Goal: Task Accomplishment & Management: Complete application form

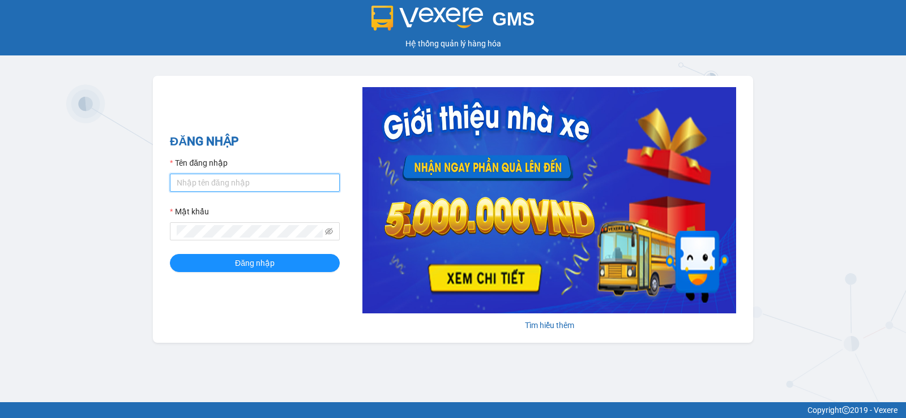
click at [186, 185] on input "Tên đăng nhập" at bounding box center [255, 183] width 170 height 18
type input "dienkhanh.phucanex"
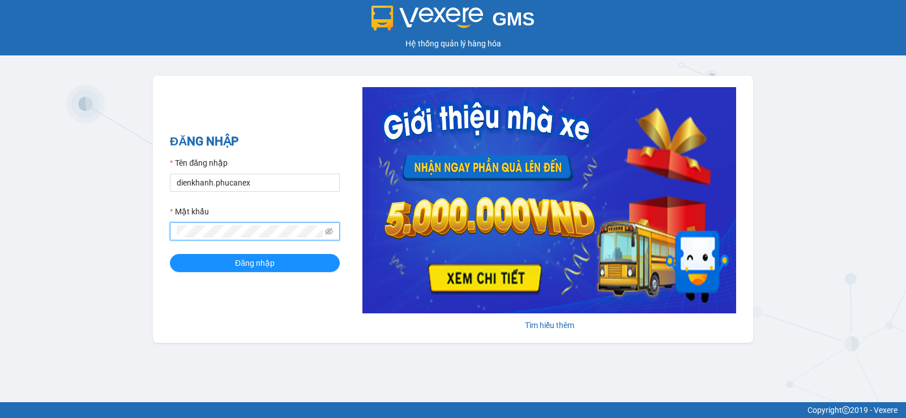
click at [170, 254] on button "Đăng nhập" at bounding box center [255, 263] width 170 height 18
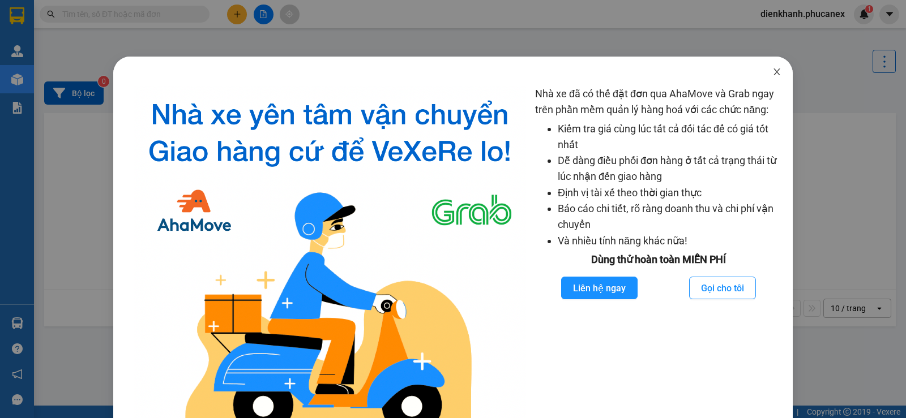
click at [773, 70] on icon "close" at bounding box center [776, 72] width 6 height 7
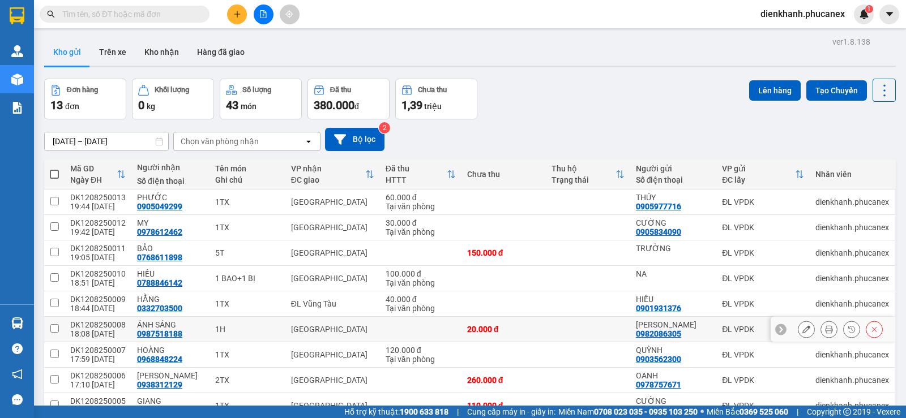
scroll to position [85, 0]
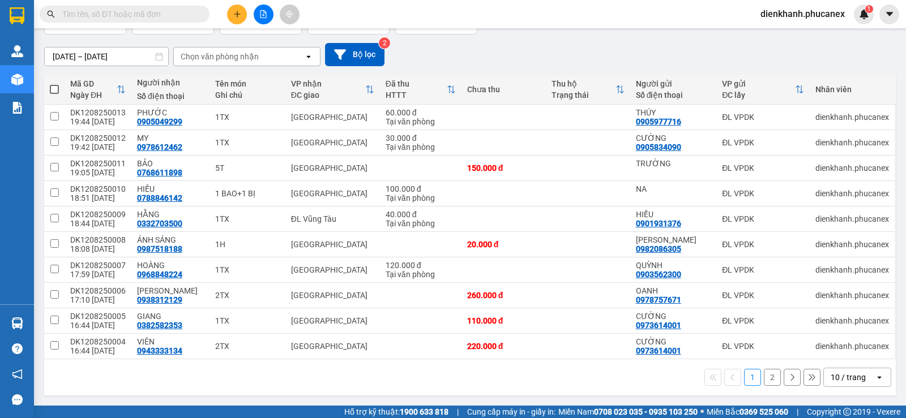
click at [842, 375] on div "10 / trang" at bounding box center [848, 377] width 35 height 11
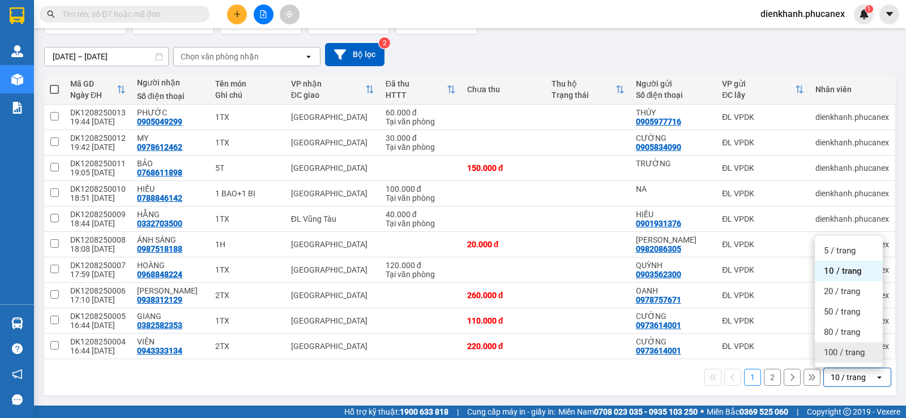
click at [835, 354] on span "100 / trang" at bounding box center [844, 352] width 41 height 11
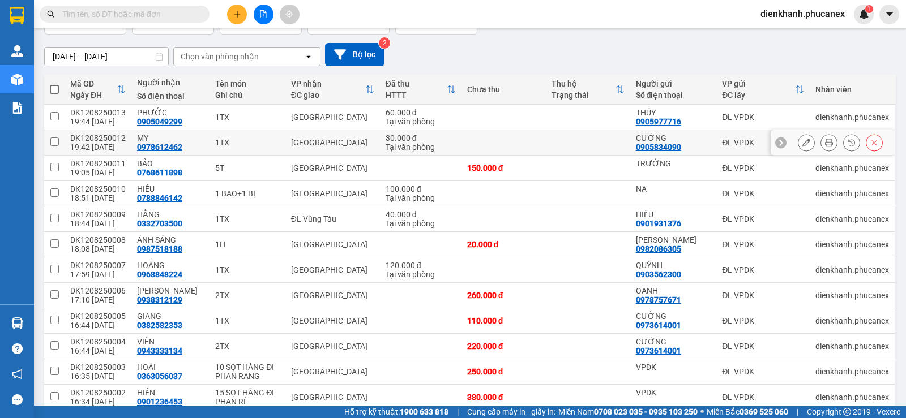
scroll to position [28, 0]
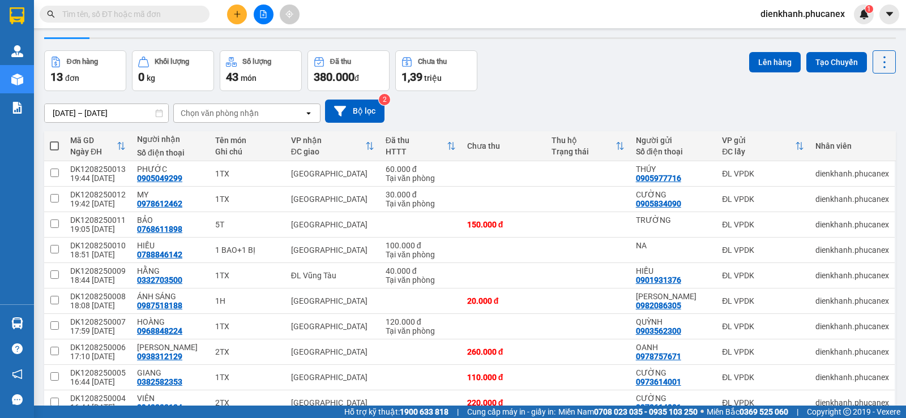
click at [55, 142] on span at bounding box center [54, 146] width 9 height 9
click at [54, 140] on input "checkbox" at bounding box center [54, 140] width 0 height 0
checkbox input "true"
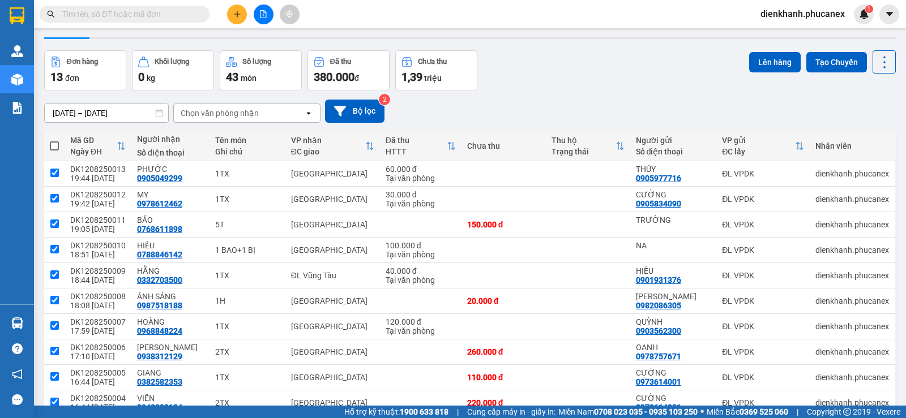
checkbox input "true"
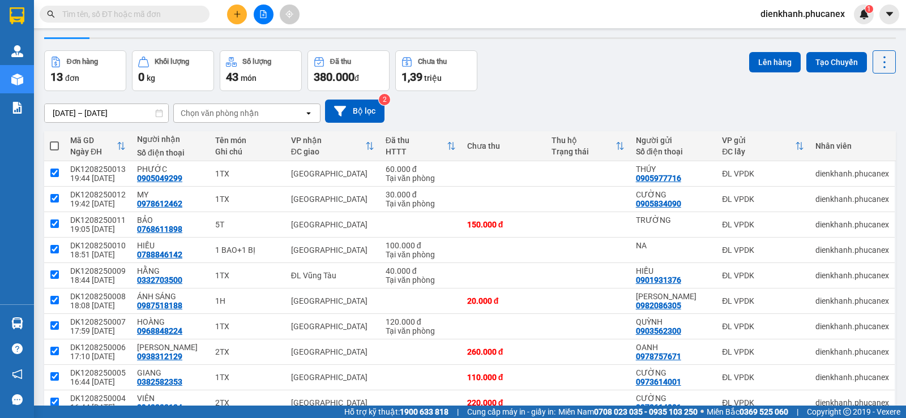
checkbox input "true"
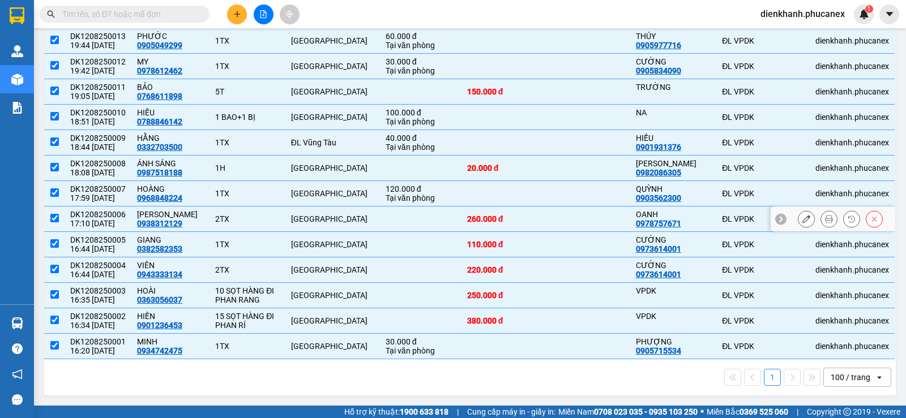
scroll to position [0, 0]
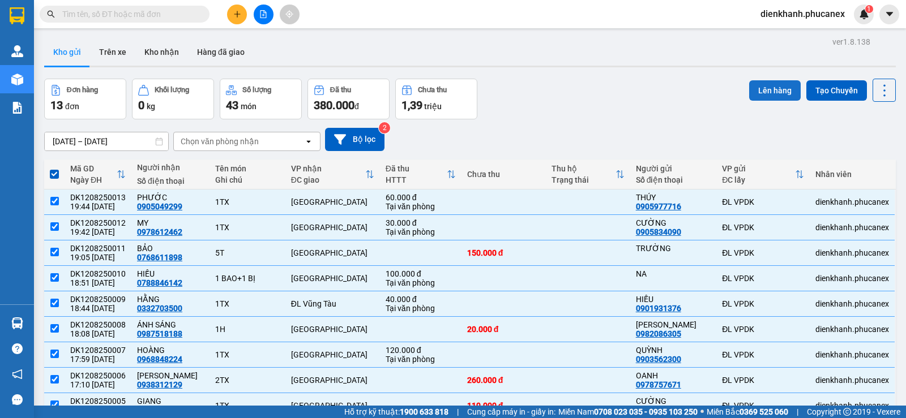
click at [767, 88] on button "Lên hàng" at bounding box center [775, 90] width 52 height 20
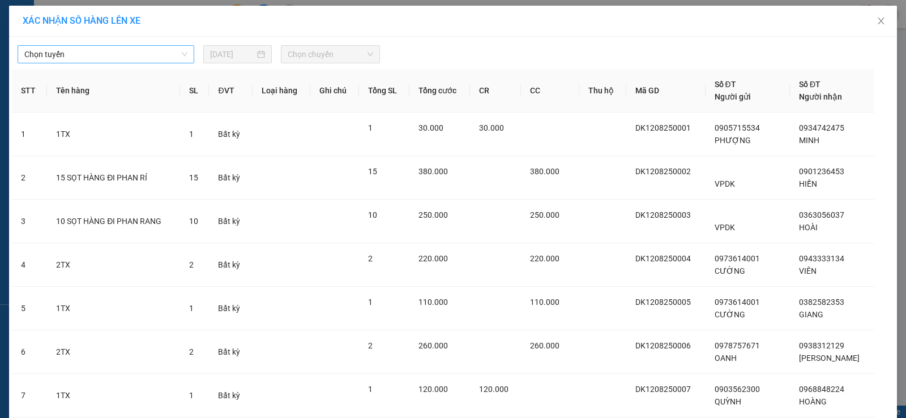
click at [161, 54] on span "Chọn tuyến" at bounding box center [105, 54] width 163 height 17
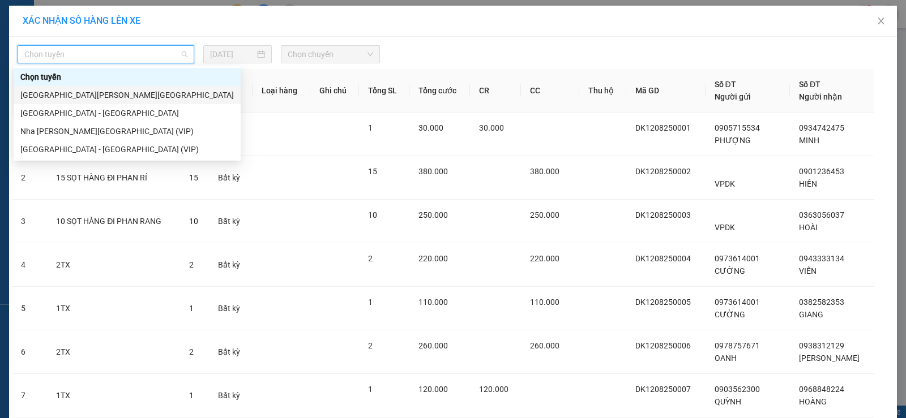
click at [82, 94] on div "[GEOGRAPHIC_DATA][PERSON_NAME][GEOGRAPHIC_DATA]" at bounding box center [126, 95] width 213 height 12
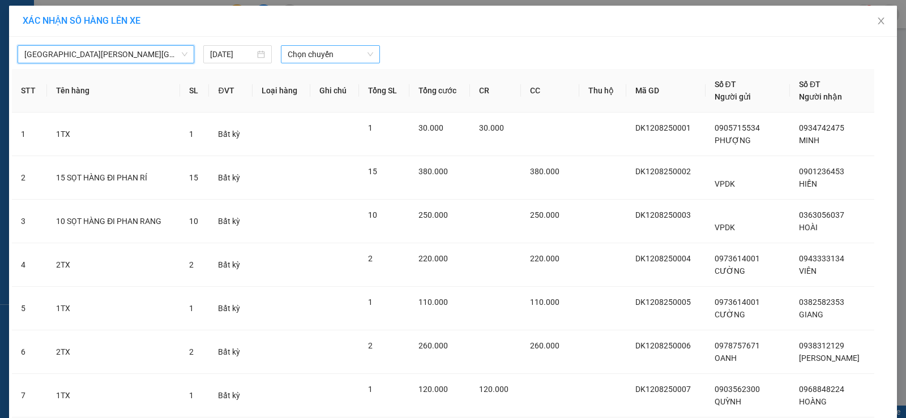
click at [340, 53] on span "Chọn chuyến" at bounding box center [330, 54] width 85 height 17
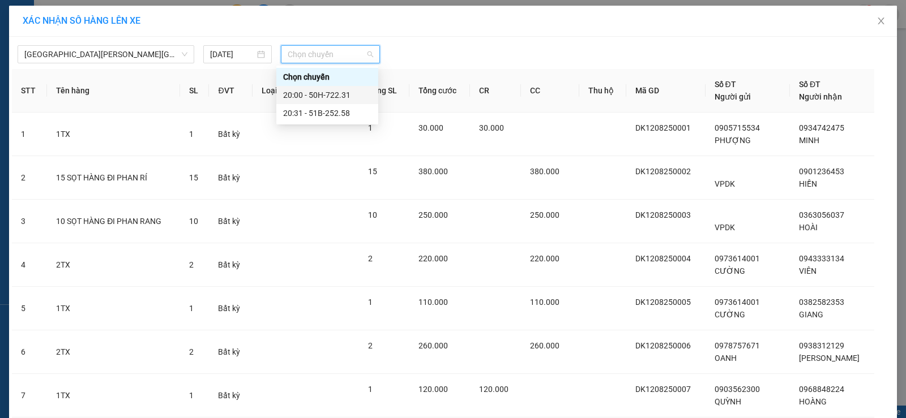
click at [335, 96] on div "20:00 - 50H-722.31" at bounding box center [327, 95] width 88 height 12
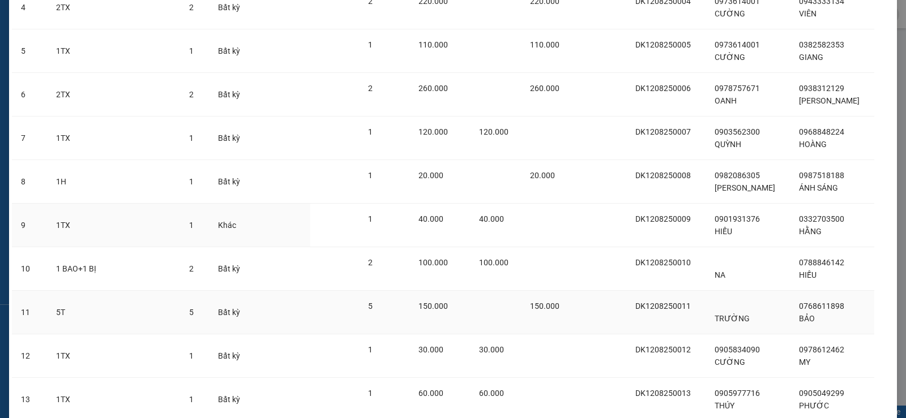
scroll to position [369, 0]
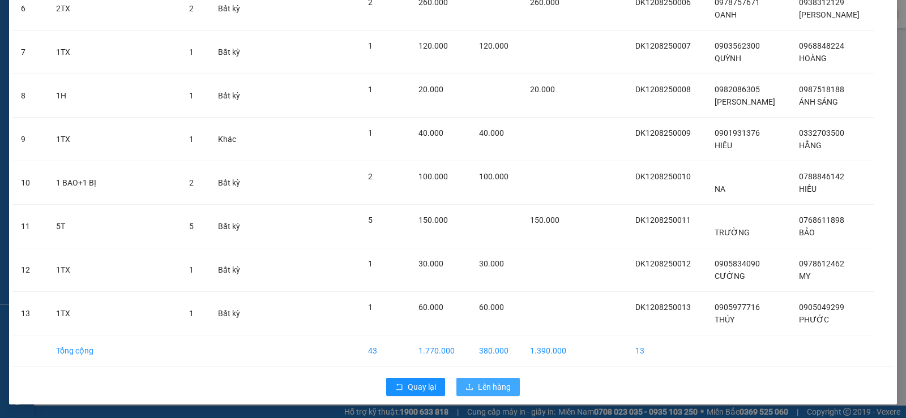
drag, startPoint x: 488, startPoint y: 383, endPoint x: 905, endPoint y: 89, distance: 510.0
click at [482, 380] on button "Lên hàng" at bounding box center [487, 387] width 63 height 18
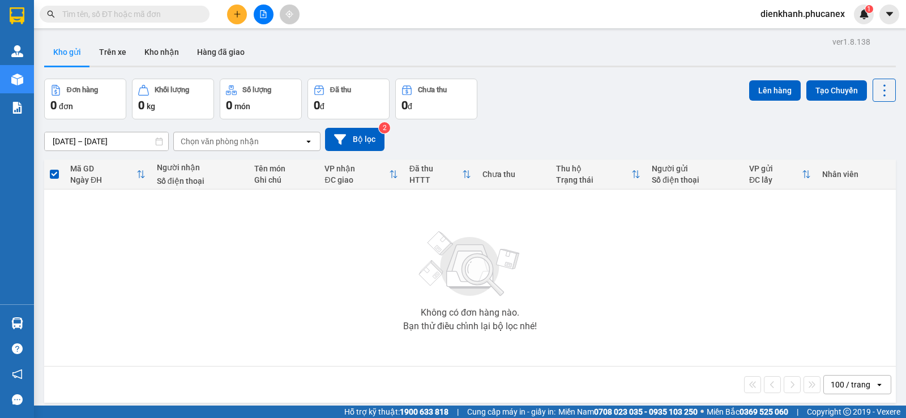
click at [799, 10] on span "dienkhanh.phucanex" at bounding box center [802, 14] width 102 height 14
click at [777, 37] on span "Đăng xuất" at bounding box center [808, 35] width 78 height 12
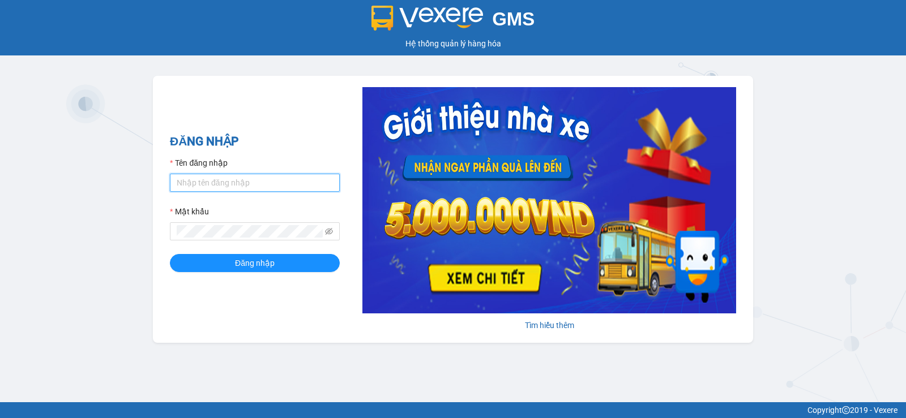
click at [200, 186] on input "Tên đăng nhập" at bounding box center [255, 183] width 170 height 18
type input "duyninhhoa.phucanex"
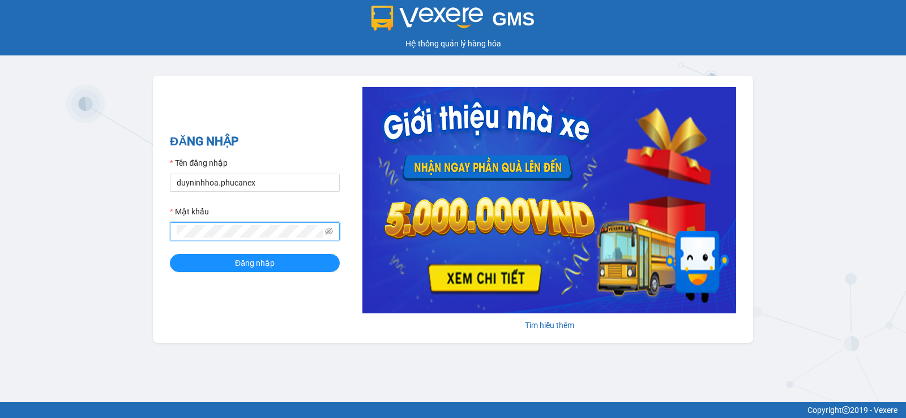
click at [170, 254] on button "Đăng nhập" at bounding box center [255, 263] width 170 height 18
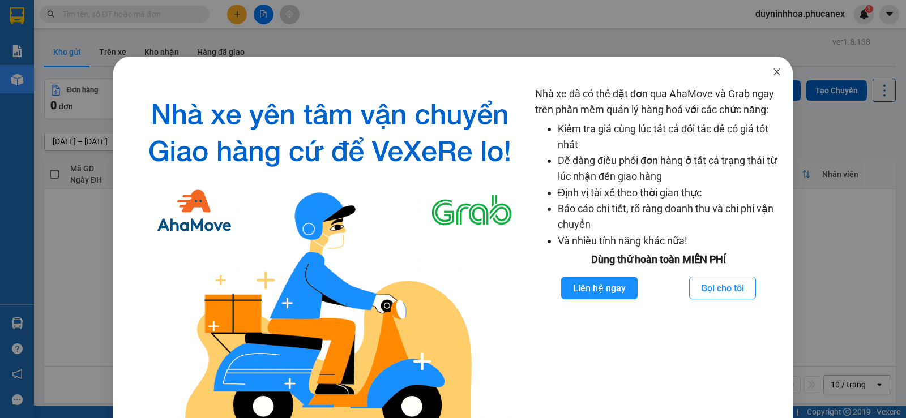
drag, startPoint x: 766, startPoint y: 73, endPoint x: 350, endPoint y: 67, distance: 416.2
click at [772, 73] on icon "close" at bounding box center [776, 71] width 9 height 9
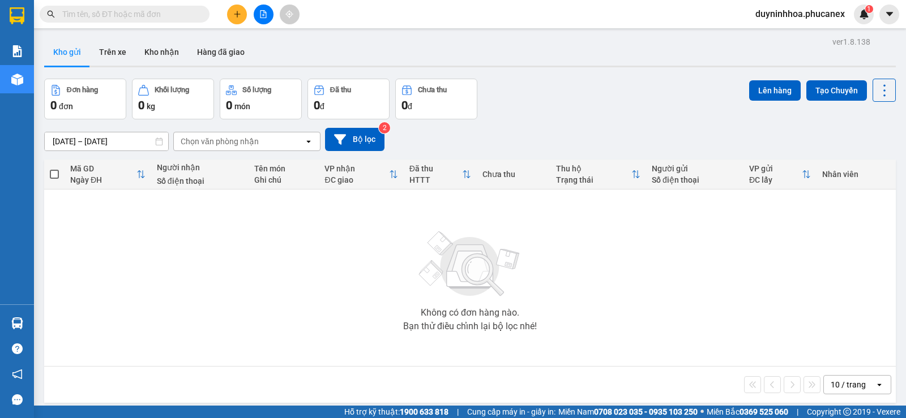
click at [239, 15] on icon "plus" at bounding box center [237, 14] width 8 height 8
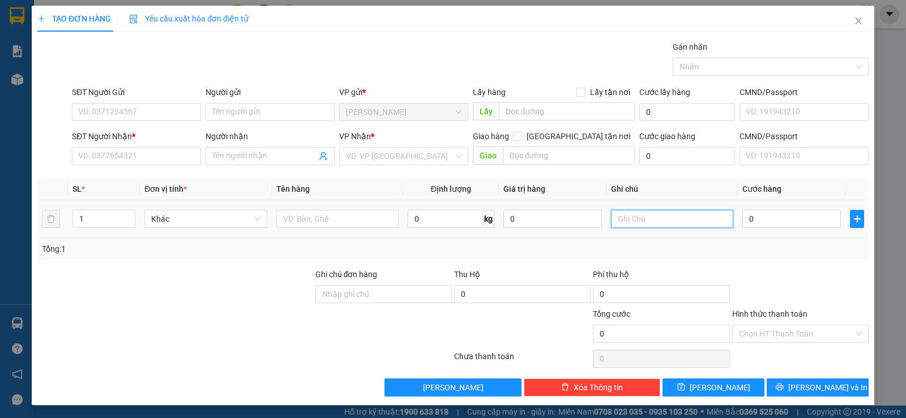
click at [628, 217] on input "text" at bounding box center [672, 219] width 122 height 18
type input "237259"
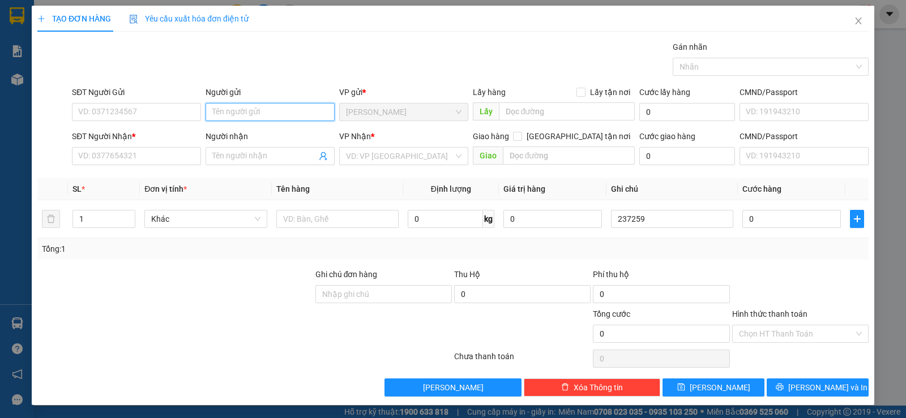
click at [246, 112] on input "Người gửi" at bounding box center [270, 112] width 129 height 18
paste input "Ý"
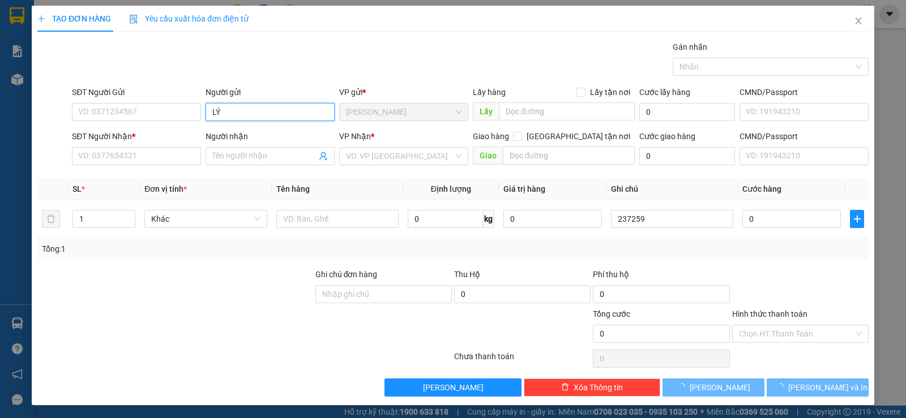
type input "LÝ"
click at [131, 153] on input "SĐT Người Nhận *" at bounding box center [136, 156] width 129 height 18
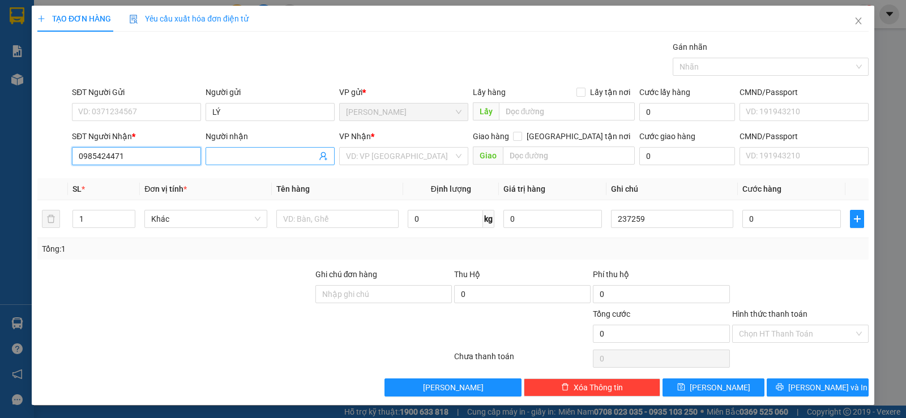
type input "0985424471"
click at [221, 155] on input "Người nhận" at bounding box center [264, 156] width 104 height 12
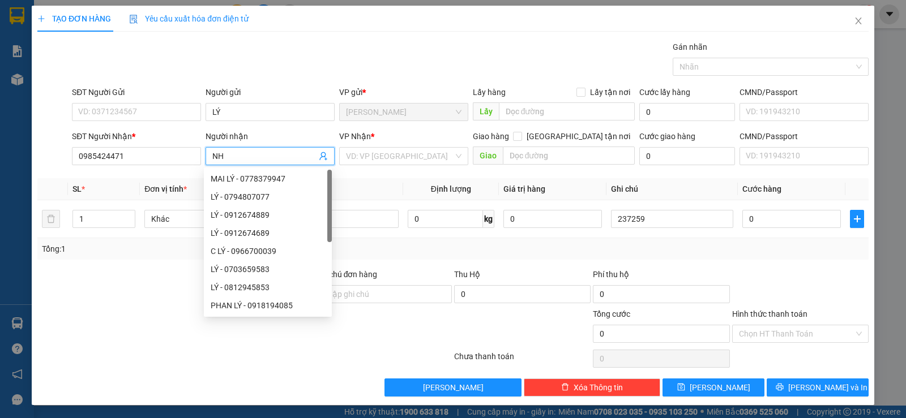
paste input "Â"
paste input "ẪN"
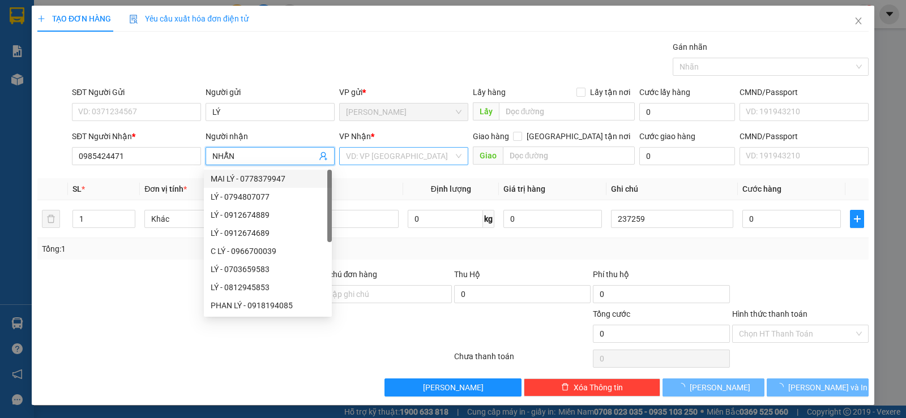
type input "NHẪN"
click at [391, 158] on input "search" at bounding box center [400, 156] width 108 height 17
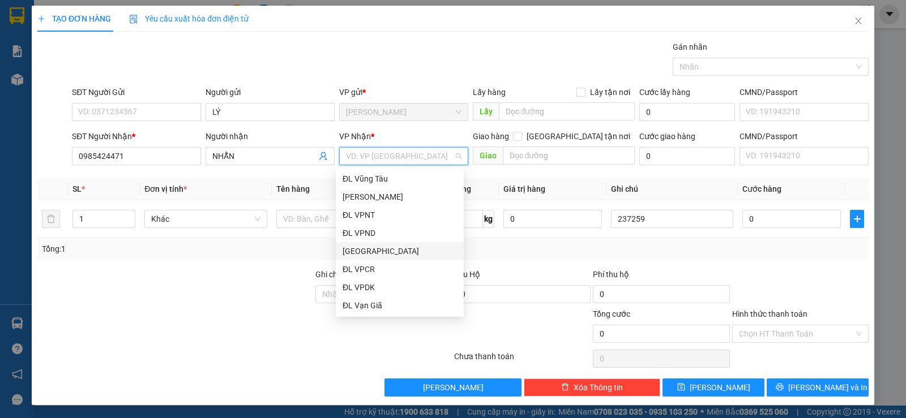
click at [365, 250] on div "[GEOGRAPHIC_DATA]" at bounding box center [400, 251] width 114 height 12
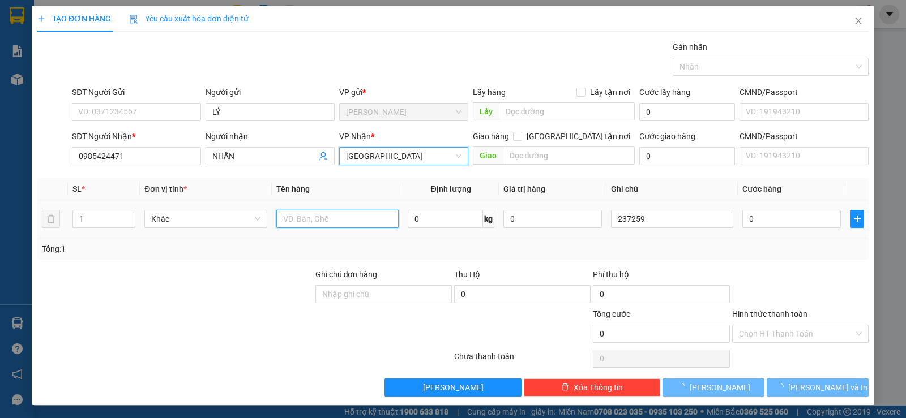
click at [297, 217] on input "text" at bounding box center [337, 219] width 122 height 18
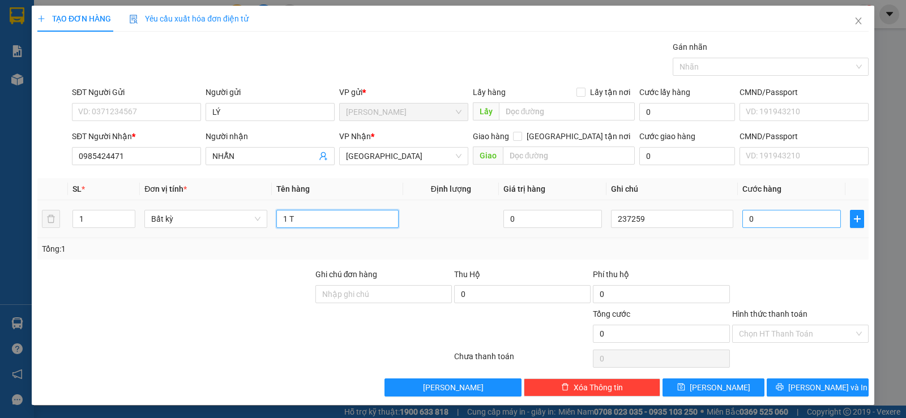
type input "1 T"
click at [765, 223] on input "0" at bounding box center [791, 219] width 99 height 18
type input "4"
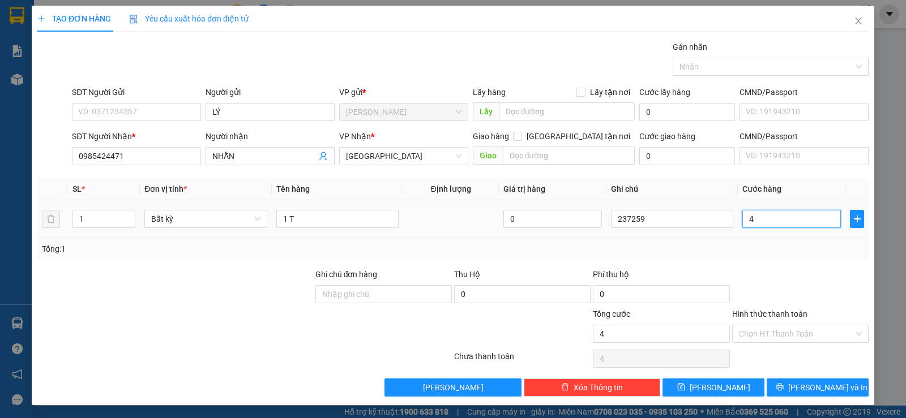
type input "40"
click at [760, 333] on input "Hình thức thanh toán" at bounding box center [796, 334] width 115 height 17
type input "40.000"
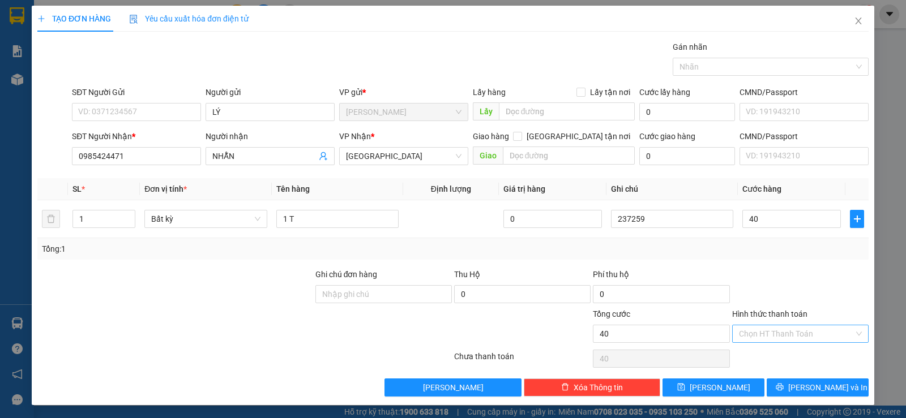
type input "40.000"
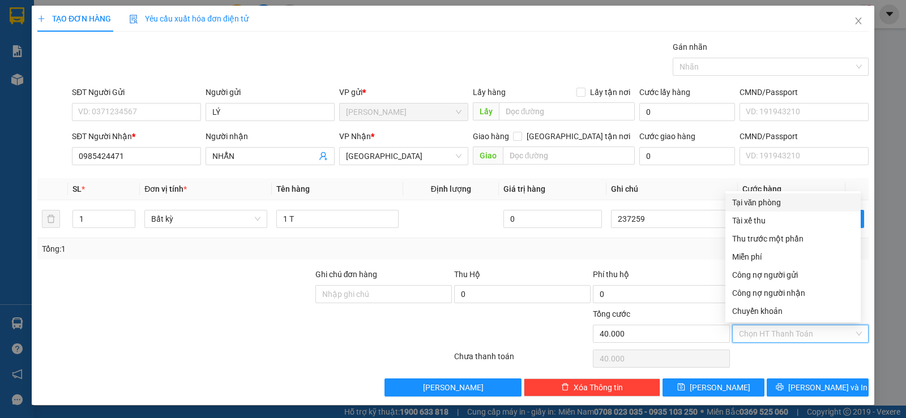
click at [765, 204] on div "Tại văn phòng" at bounding box center [793, 202] width 122 height 12
type input "0"
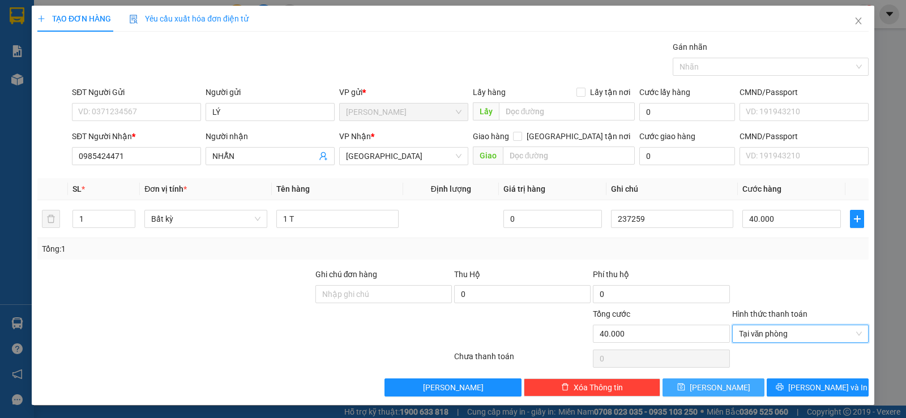
click at [721, 386] on button "Lưu" at bounding box center [713, 388] width 102 height 18
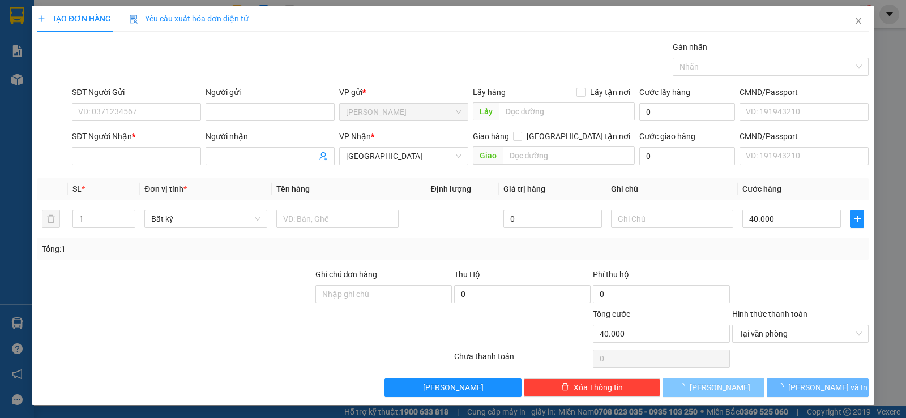
type input "0"
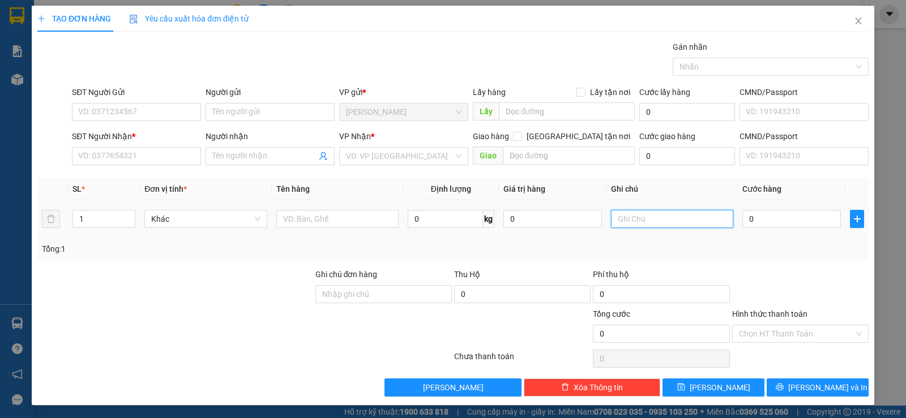
click at [638, 215] on input "text" at bounding box center [672, 219] width 122 height 18
type input "237260"
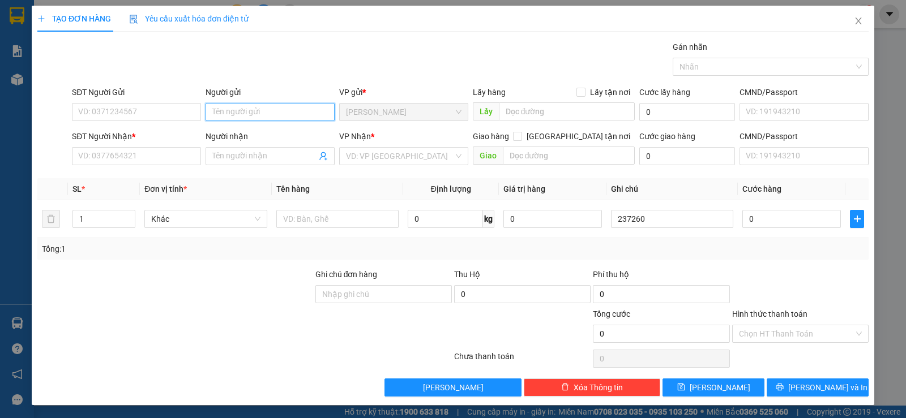
click at [242, 111] on input "Người gửi" at bounding box center [270, 112] width 129 height 18
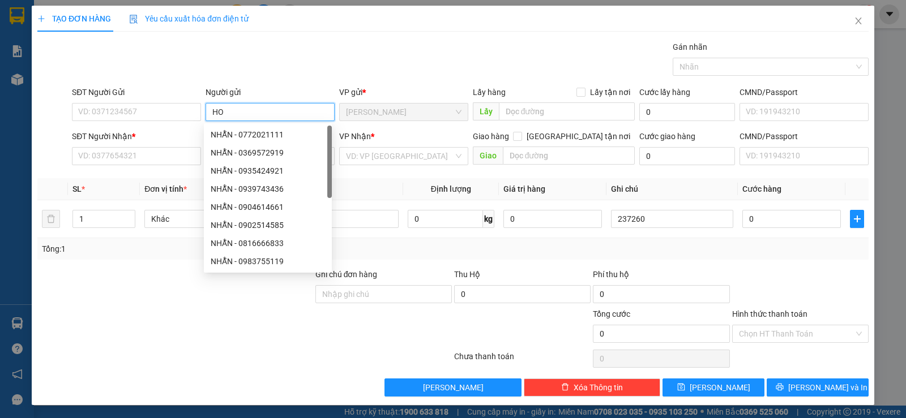
paste input "ÀNG"
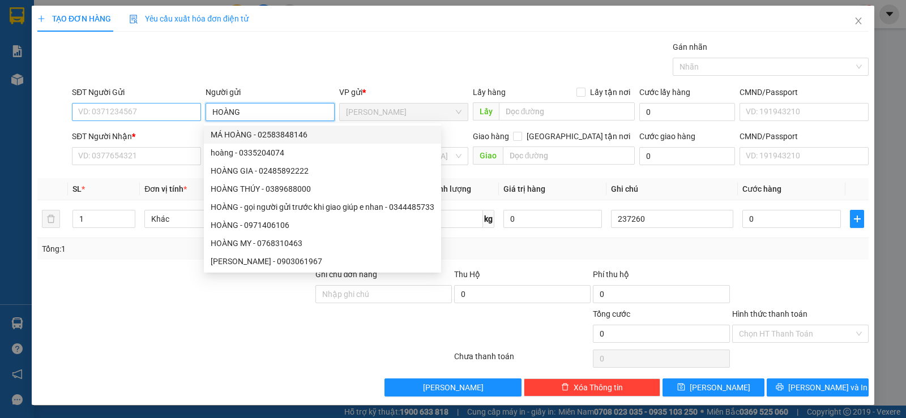
type input "HOÀNG"
click at [102, 114] on input "SĐT Người Gửi" at bounding box center [136, 112] width 129 height 18
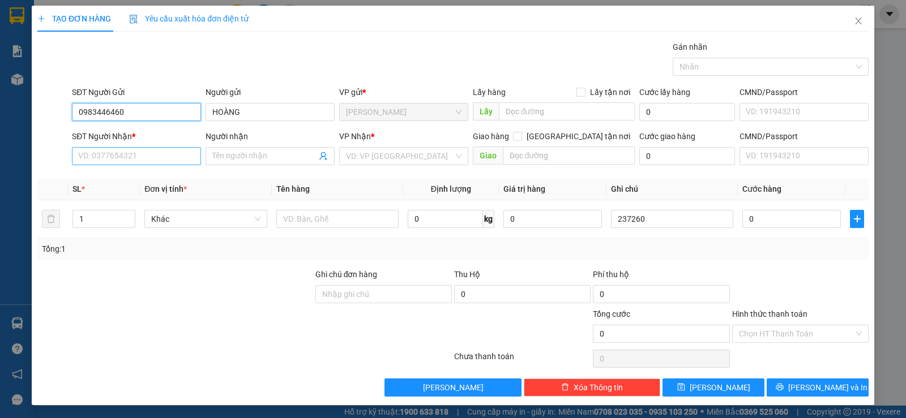
type input "0983446460"
click at [109, 161] on input "SĐT Người Nhận *" at bounding box center [136, 156] width 129 height 18
type input "0915272723"
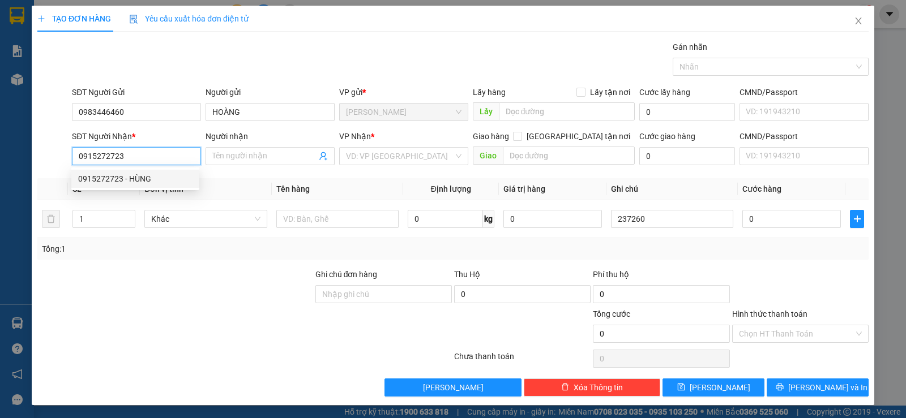
click at [126, 177] on div "0915272723 - HÙNG" at bounding box center [135, 179] width 114 height 12
type input "HÙNG"
type input "0915272723"
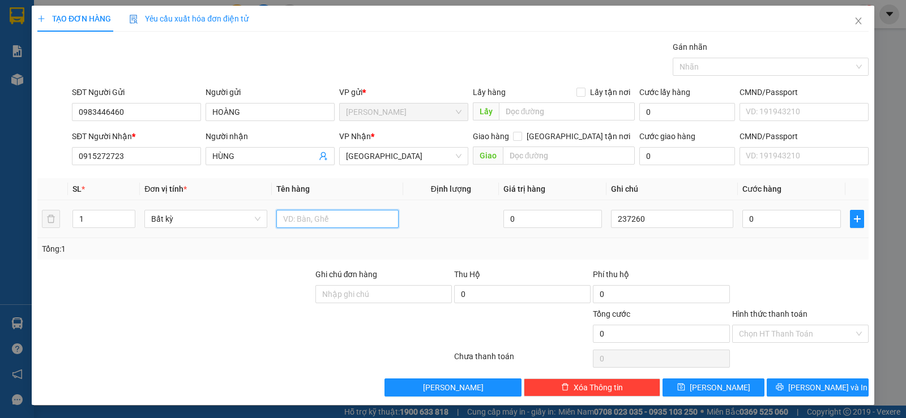
click at [314, 217] on input "text" at bounding box center [337, 219] width 122 height 18
paste input "Ô"
paste input "ỘP"
paste input "Đ"
paste input "Ê"
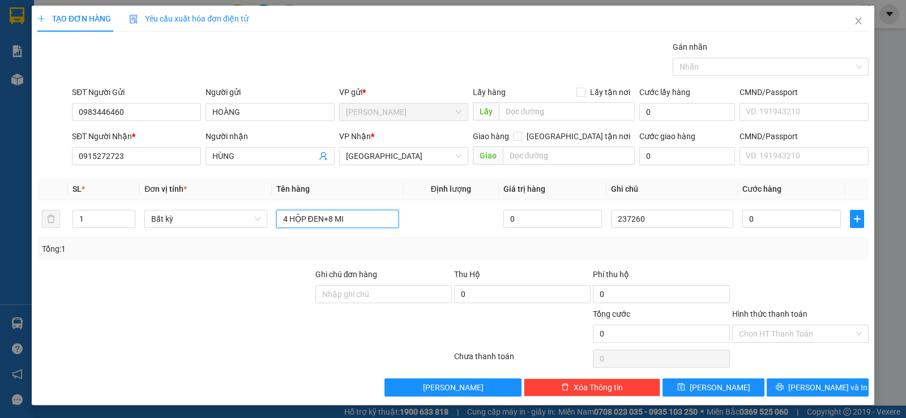
paste input "ẾNG"
type input "4 HỘP ĐEN+8 MIẾNG"
click at [92, 223] on input "1" at bounding box center [104, 219] width 62 height 17
type input "12"
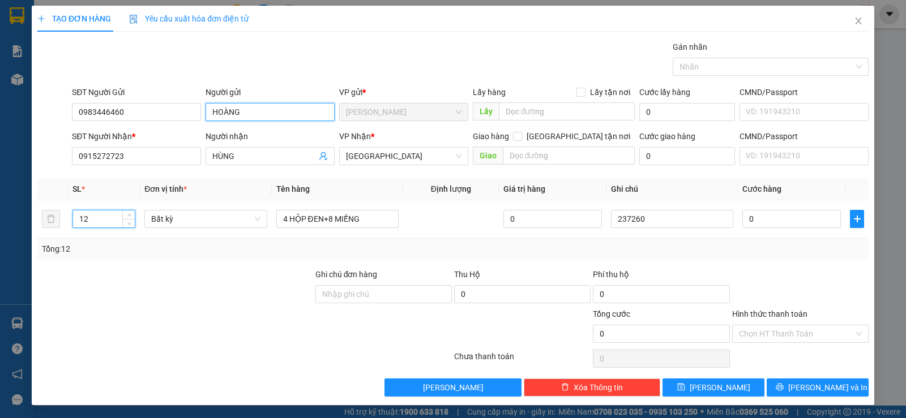
click at [246, 115] on input "HOÀNG" at bounding box center [270, 112] width 129 height 18
type input "HOÀNG GTNH"
click at [765, 331] on input "Hình thức thanh toán" at bounding box center [796, 334] width 115 height 17
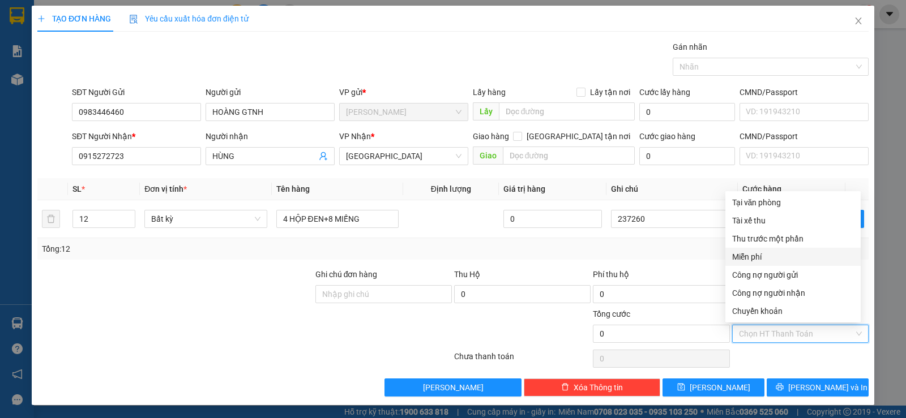
click at [753, 256] on div "Miễn phí" at bounding box center [793, 257] width 122 height 12
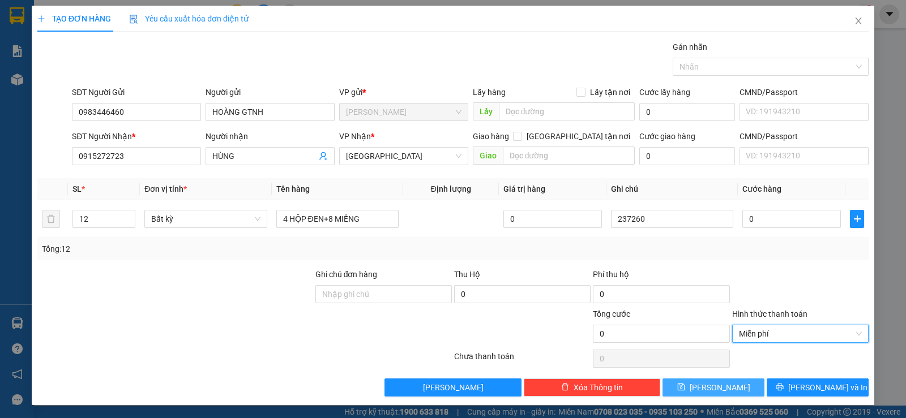
click at [707, 386] on span "Lưu" at bounding box center [720, 388] width 61 height 12
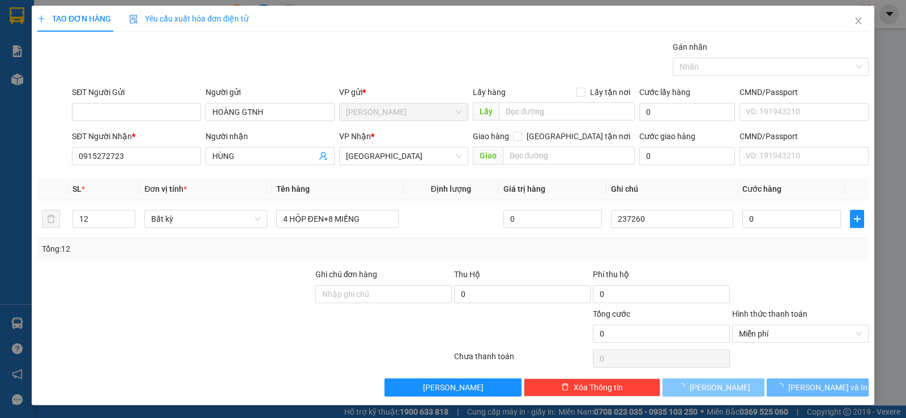
type input "1"
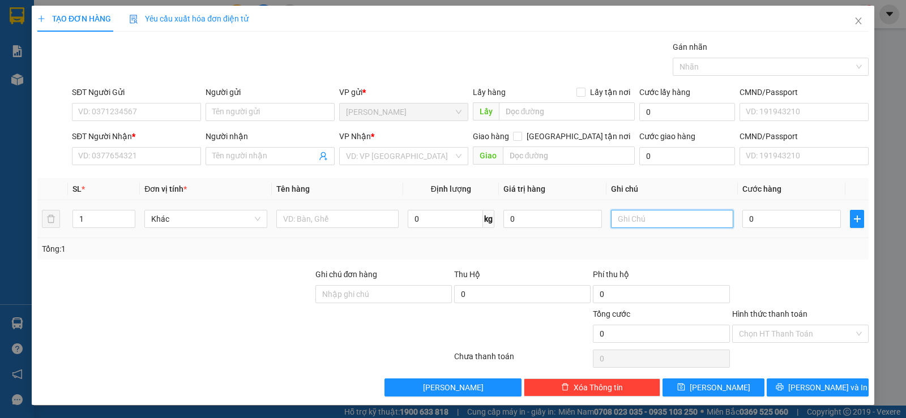
click at [640, 217] on input "text" at bounding box center [672, 219] width 122 height 18
type input "237261"
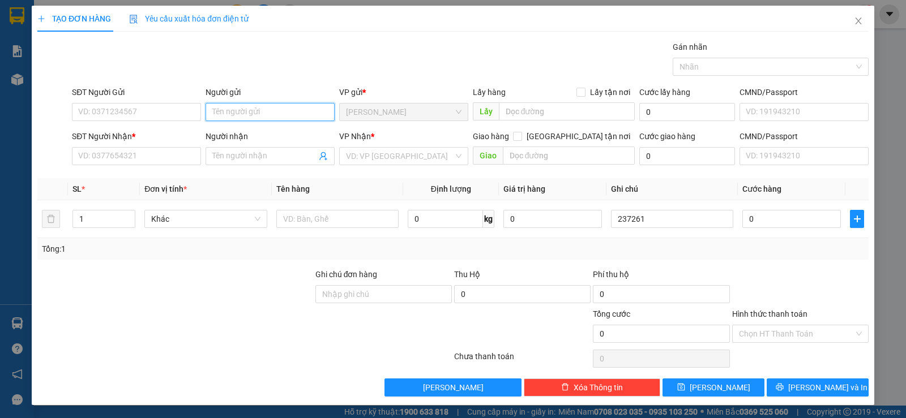
click at [234, 114] on input "Người gửi" at bounding box center [270, 112] width 129 height 18
type input "HTX VIN"
click at [281, 136] on div "CHUNG ( HTX VĨNH PHƯỚC ) - 0935735813" at bounding box center [302, 135] width 182 height 12
type input "0935735813"
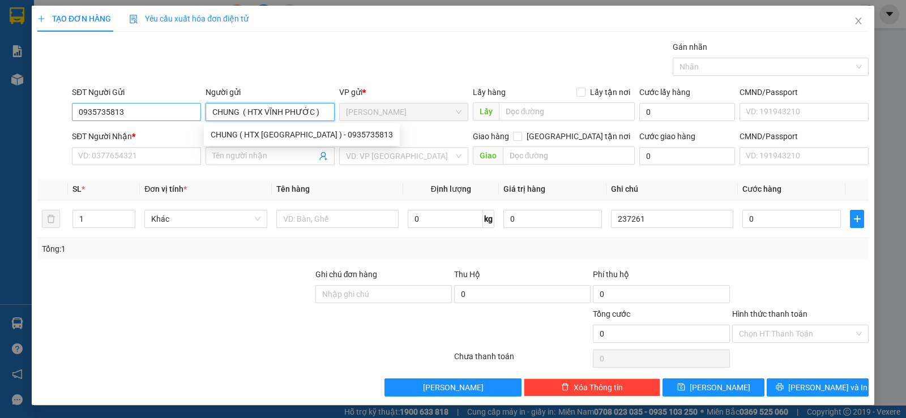
drag, startPoint x: 239, startPoint y: 112, endPoint x: 191, endPoint y: 116, distance: 48.3
click at [203, 112] on div "Người gửi CHUNG ( HTX VĨNH PHƯỚC )" at bounding box center [270, 106] width 134 height 40
click at [217, 110] on input "( HTX VĨNH PHƯỚC )" at bounding box center [270, 112] width 129 height 18
click at [288, 113] on input "HTX VĨNH PHƯỚC )" at bounding box center [270, 112] width 129 height 18
type input "HTX VĨNH PHƯỚC"
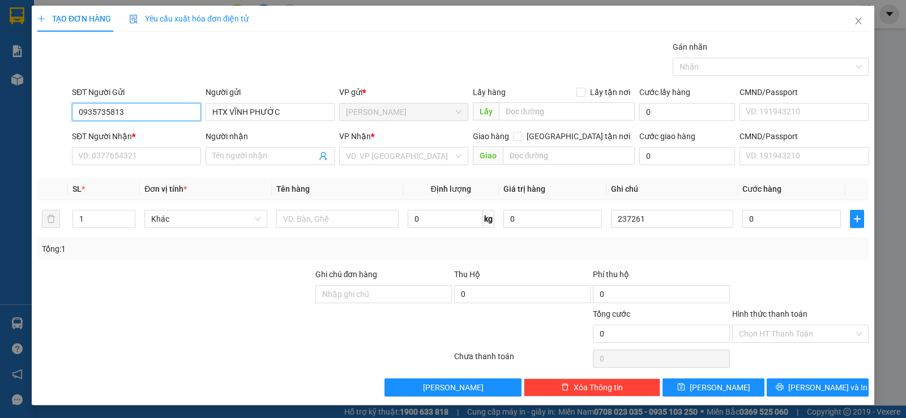
drag, startPoint x: 132, startPoint y: 118, endPoint x: 48, endPoint y: 117, distance: 84.4
click at [48, 117] on div "SĐT Người Gửi 0935735813 0935735813 Người gửi HTX VĨNH PHƯỚC VP gửi * ĐL DUY Lấ…" at bounding box center [452, 106] width 833 height 40
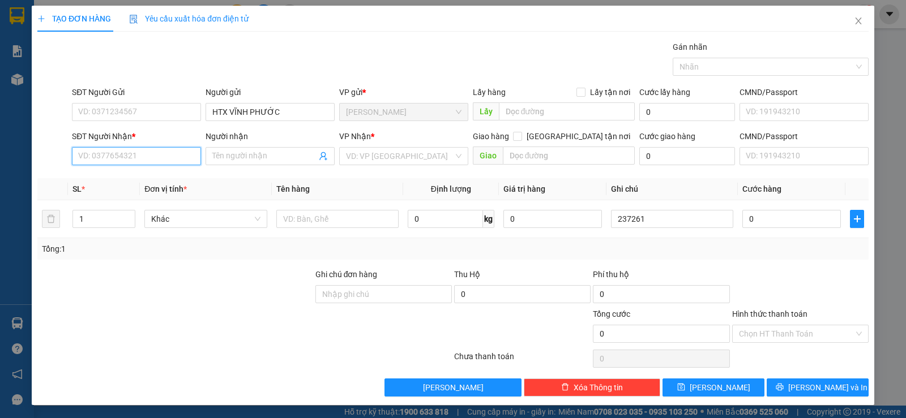
click at [84, 157] on input "SĐT Người Nhận *" at bounding box center [136, 156] width 129 height 18
type input "0937919225"
click at [146, 176] on div "0937919225 - NGHĨA NAM" at bounding box center [135, 179] width 114 height 12
type input "NGHĨA NAM"
type input "0937919225"
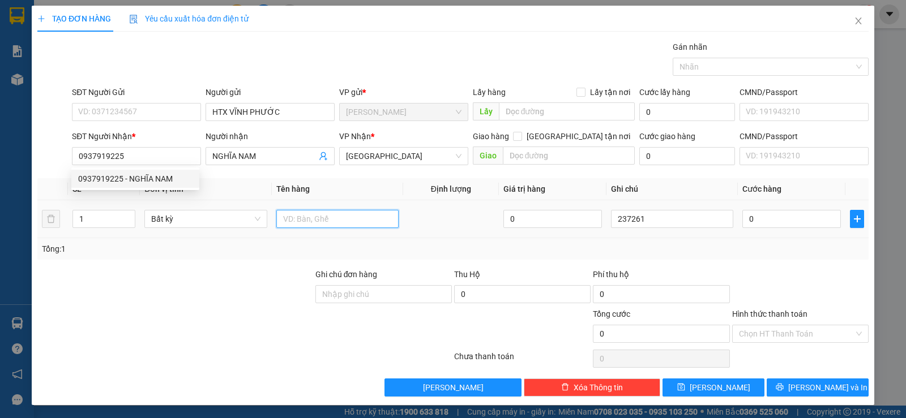
click at [301, 220] on input "text" at bounding box center [337, 219] width 122 height 18
paste input "ỤC"
type input "3 CỤC"
click at [83, 223] on input "1" at bounding box center [104, 219] width 62 height 17
type input "3"
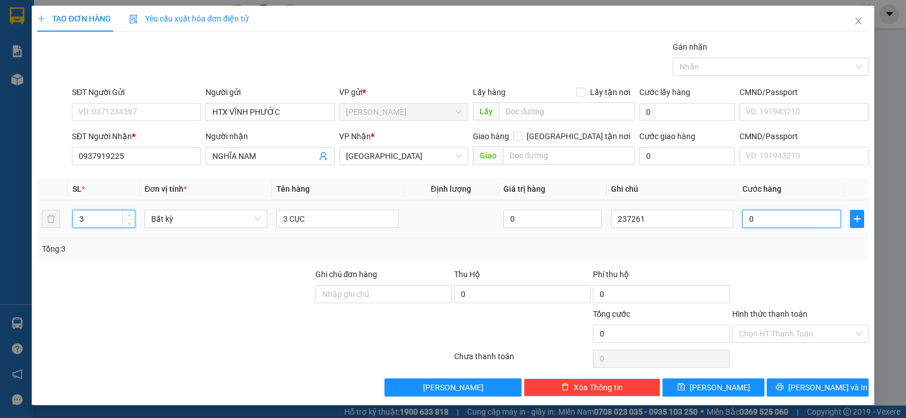
click at [782, 212] on input "0" at bounding box center [791, 219] width 99 height 18
type input "100"
click at [763, 218] on input "100" at bounding box center [791, 219] width 99 height 18
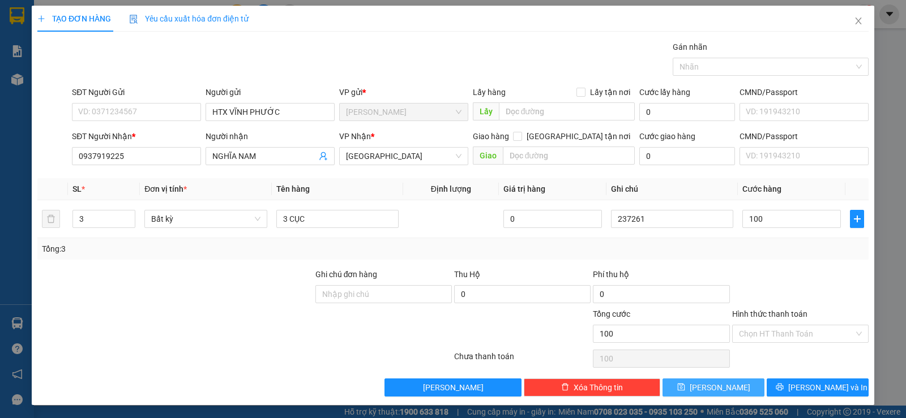
drag, startPoint x: 707, startPoint y: 388, endPoint x: 701, endPoint y: 374, distance: 15.8
click at [703, 375] on div "Transit Pickup Surcharge Ids Transit Deliver Surcharge Ids Transit Deliver Surc…" at bounding box center [452, 219] width 831 height 356
type input "100.000"
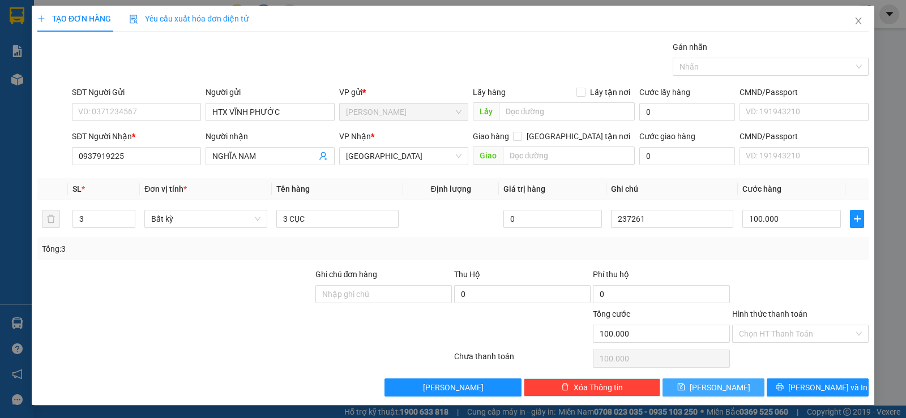
click at [706, 382] on span "Lưu" at bounding box center [720, 388] width 61 height 12
type input "1"
type input "0"
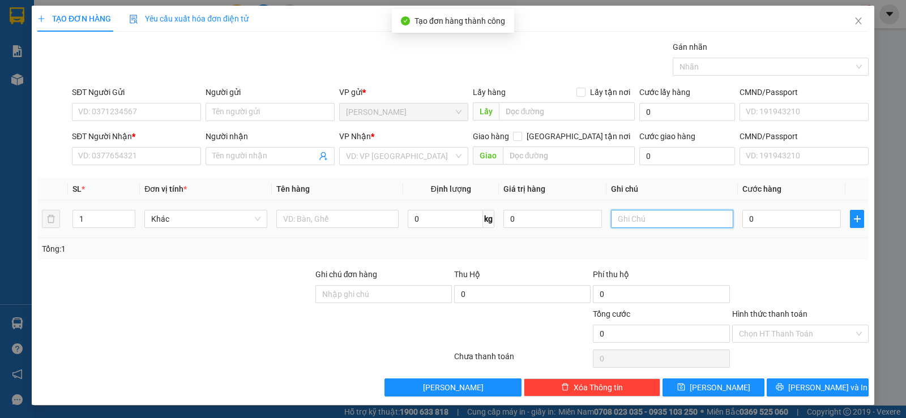
click at [627, 220] on input "text" at bounding box center [672, 219] width 122 height 18
type input "237261"
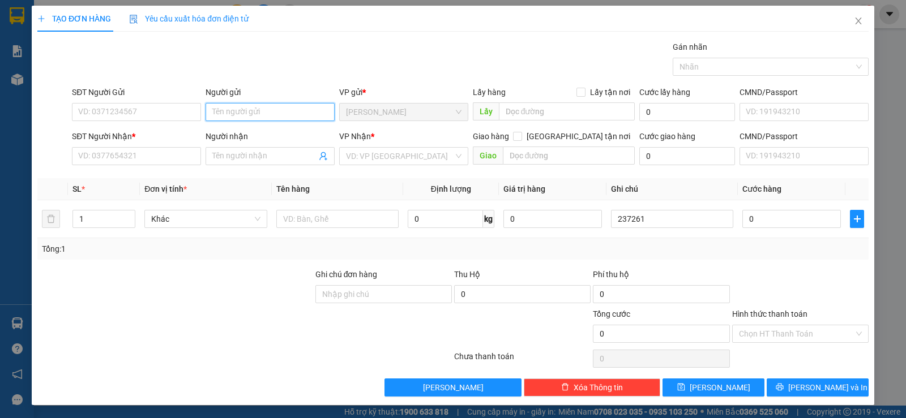
click at [231, 111] on input "Người gửi" at bounding box center [270, 112] width 129 height 18
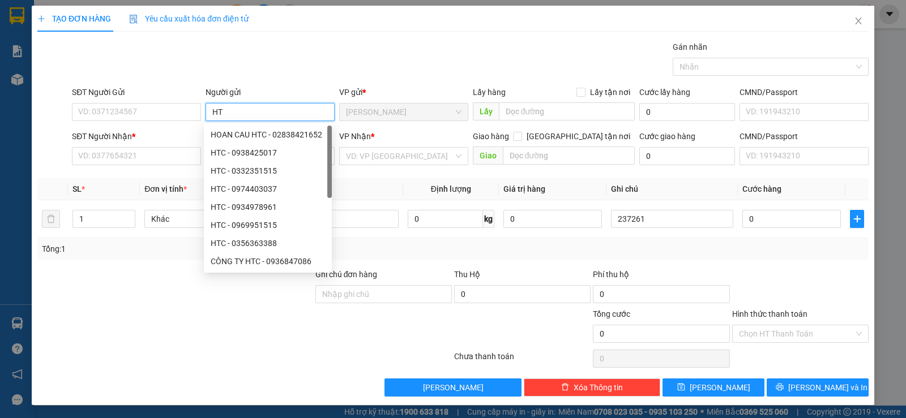
type input "HTX"
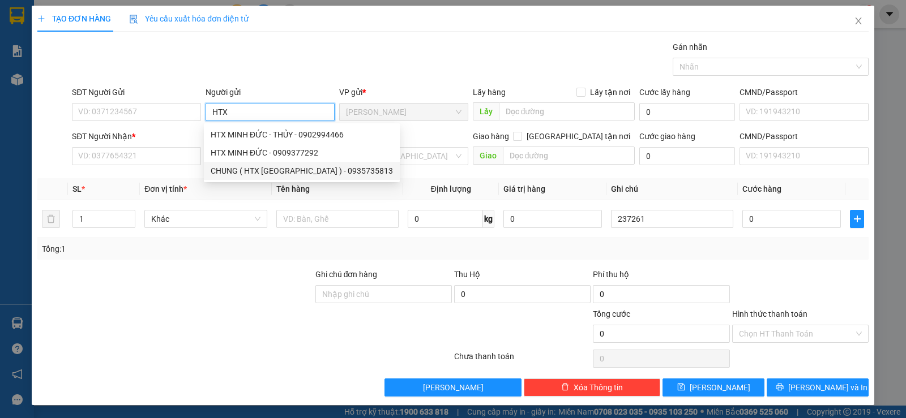
click at [262, 168] on div "CHUNG ( HTX VĨNH PHƯỚC ) - 0935735813" at bounding box center [302, 171] width 182 height 12
type input "0935735813"
drag, startPoint x: 245, startPoint y: 112, endPoint x: 200, endPoint y: 115, distance: 44.8
click at [200, 115] on div "SĐT Người Gửi 0935735813 Người gửi CHUNG ( HTX VĨNH PHƯỚC ) VP gửi * ĐL DUY Lấy…" at bounding box center [470, 106] width 801 height 40
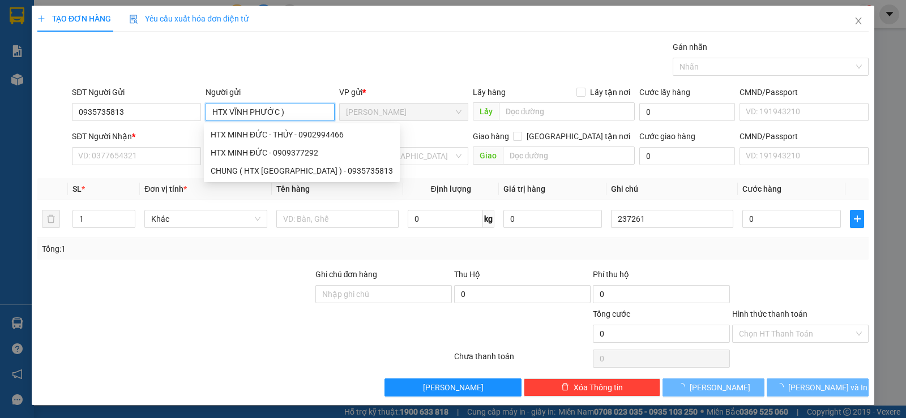
click at [297, 115] on input "HTX VĨNH PHƯỚC )" at bounding box center [270, 112] width 129 height 18
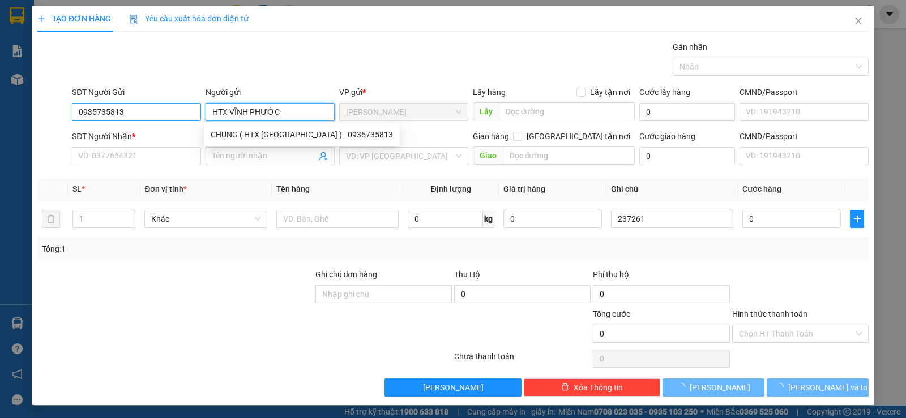
type input "HTX VĨNH PHƯỚC"
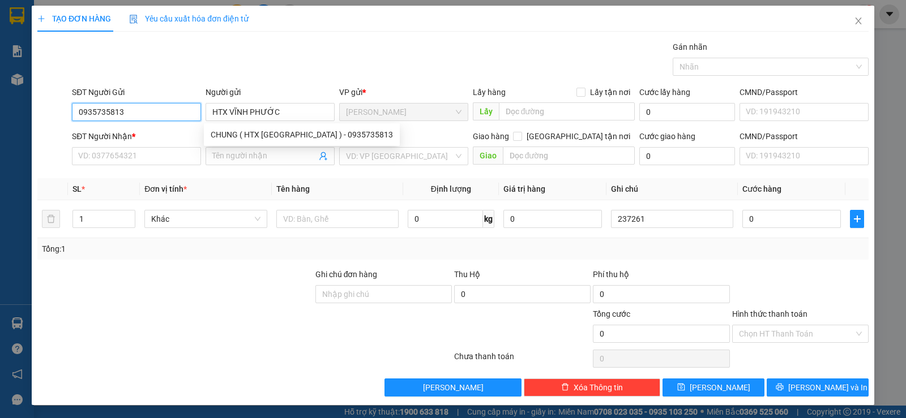
drag, startPoint x: 109, startPoint y: 113, endPoint x: 70, endPoint y: 113, distance: 38.5
click at [70, 113] on div "SĐT Người Gửi 0935735813 0935735813" at bounding box center [137, 106] width 134 height 40
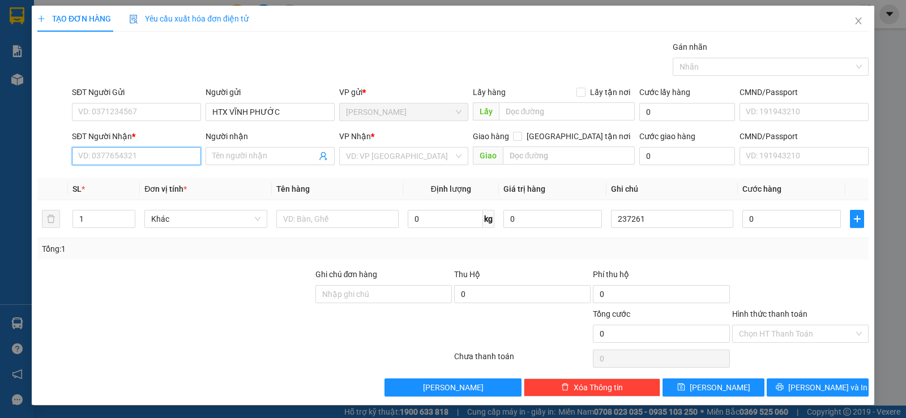
click at [100, 155] on input "SĐT Người Nhận *" at bounding box center [136, 156] width 129 height 18
type input "0"
click at [853, 27] on span "Close" at bounding box center [858, 22] width 32 height 32
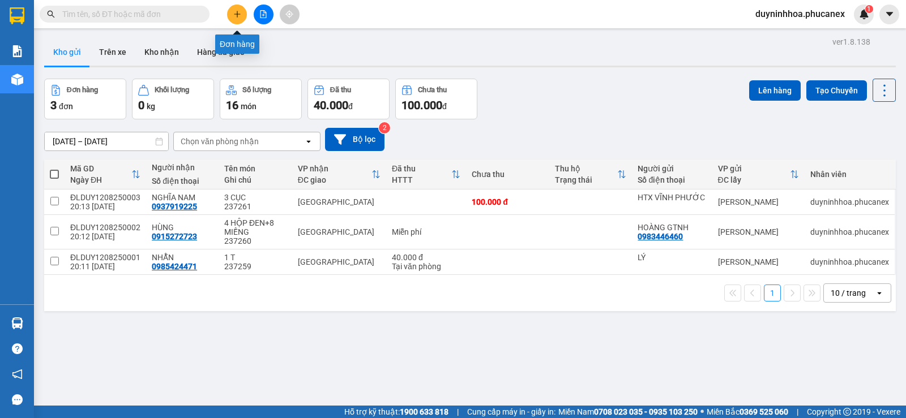
click at [237, 14] on icon "plus" at bounding box center [237, 14] width 6 height 1
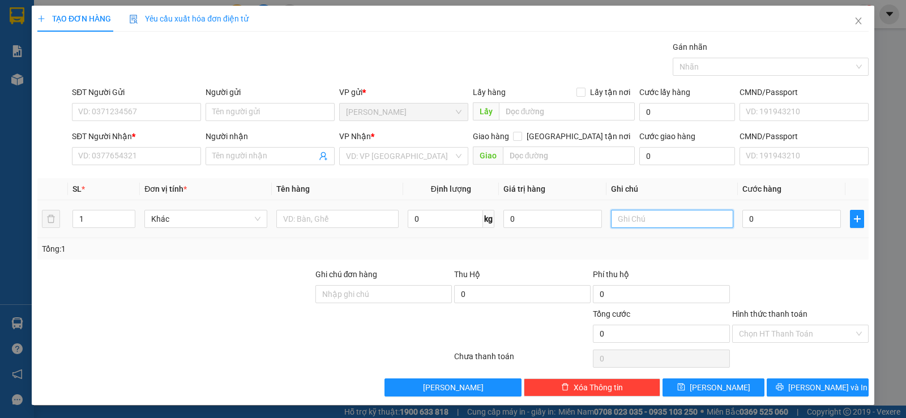
click at [624, 221] on input "text" at bounding box center [672, 219] width 122 height 18
type input "237262"
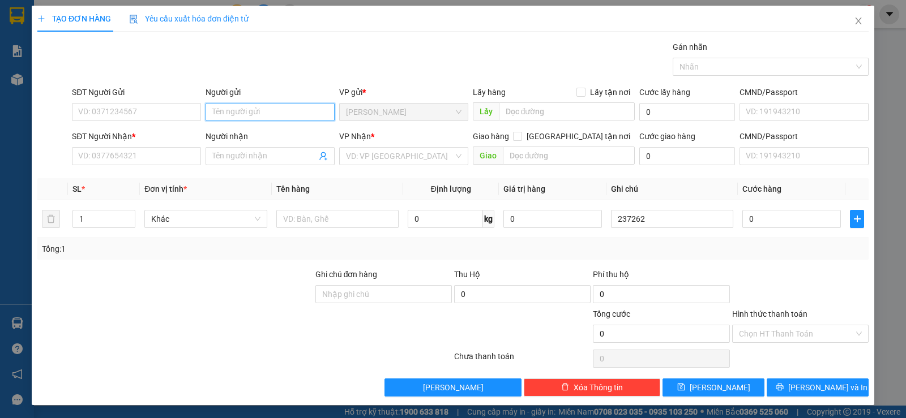
click at [228, 109] on input "Người gửi" at bounding box center [270, 112] width 129 height 18
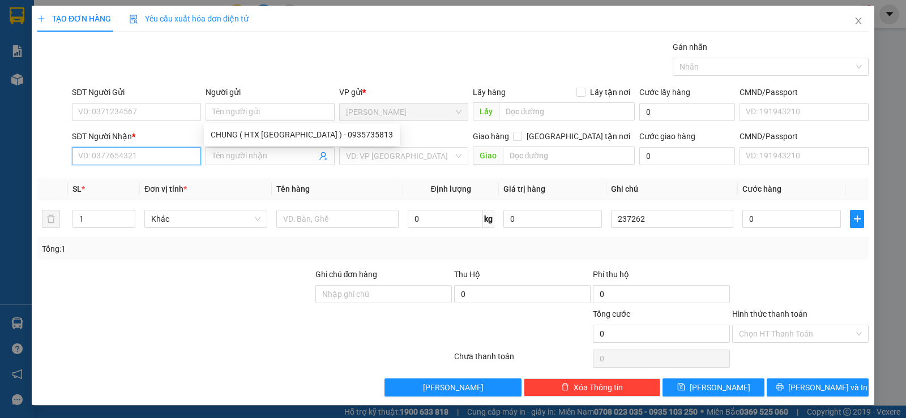
click at [142, 153] on input "SĐT Người Nhận *" at bounding box center [136, 156] width 129 height 18
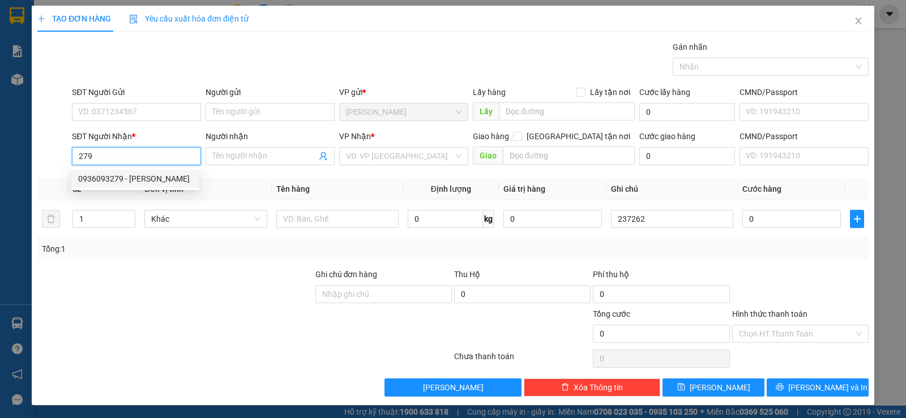
click at [117, 176] on div "0936093279 - DINH" at bounding box center [135, 179] width 114 height 12
type input "0936093279"
type input "DINH"
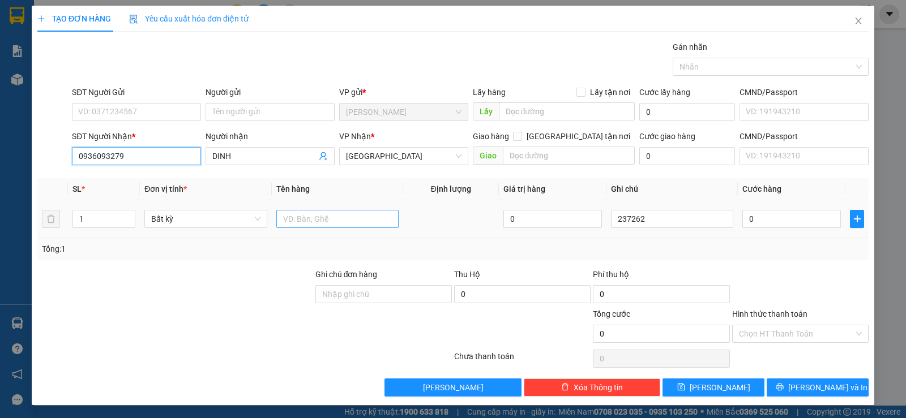
type input "0936093279"
click at [318, 219] on input "text" at bounding box center [337, 219] width 122 height 18
type input "1 H"
click at [767, 215] on input "0" at bounding box center [791, 219] width 99 height 18
type input "2"
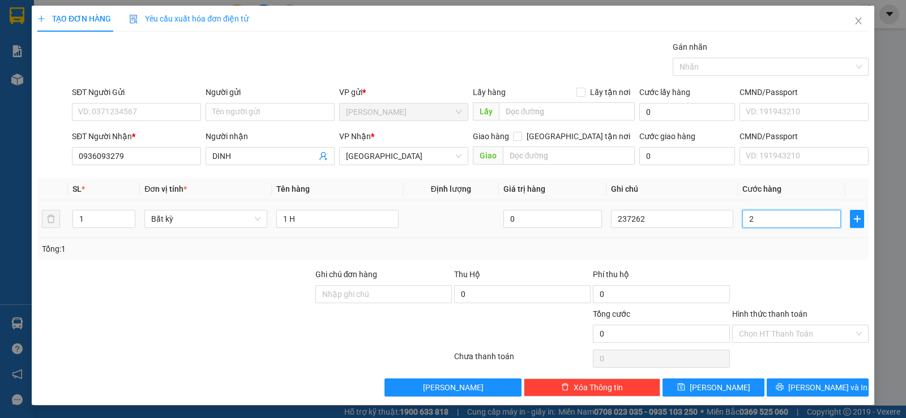
type input "2"
type input "20"
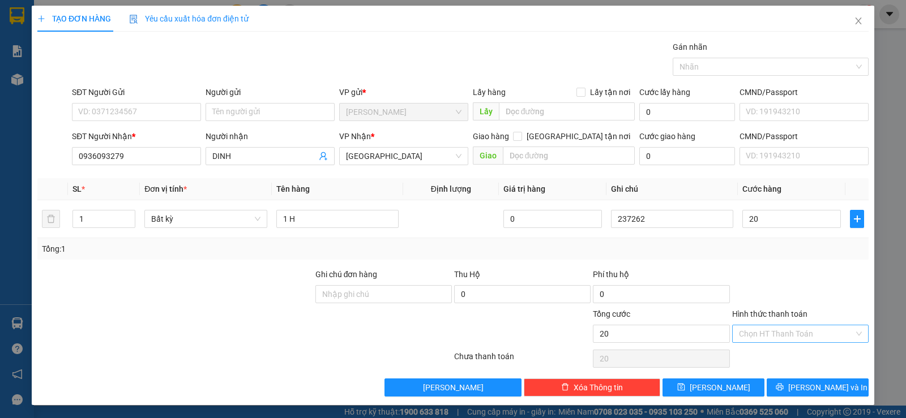
click at [773, 332] on input "Hình thức thanh toán" at bounding box center [796, 334] width 115 height 17
type input "20.000"
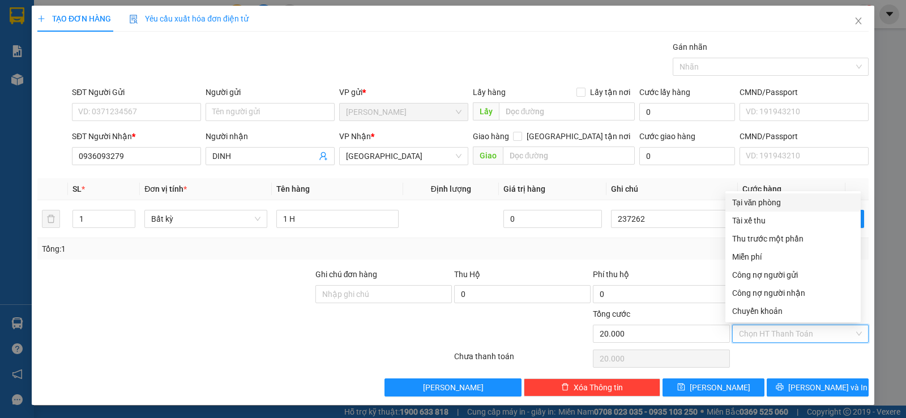
click at [746, 204] on div "Tại văn phòng" at bounding box center [793, 202] width 122 height 12
type input "0"
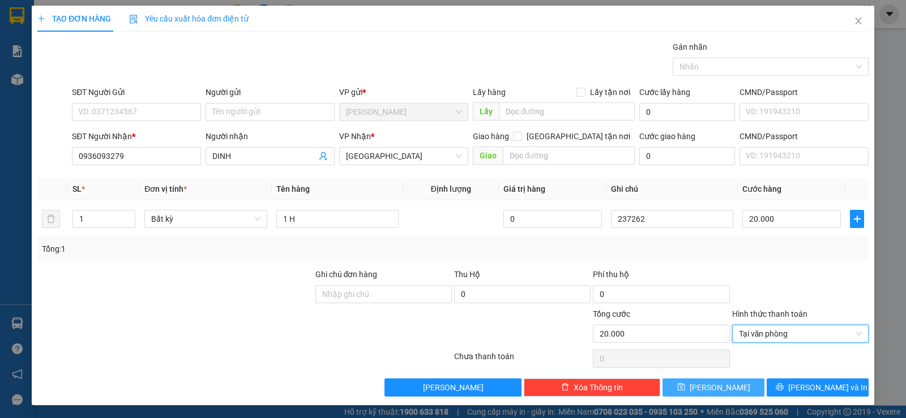
click at [690, 387] on button "Lưu" at bounding box center [713, 388] width 102 height 18
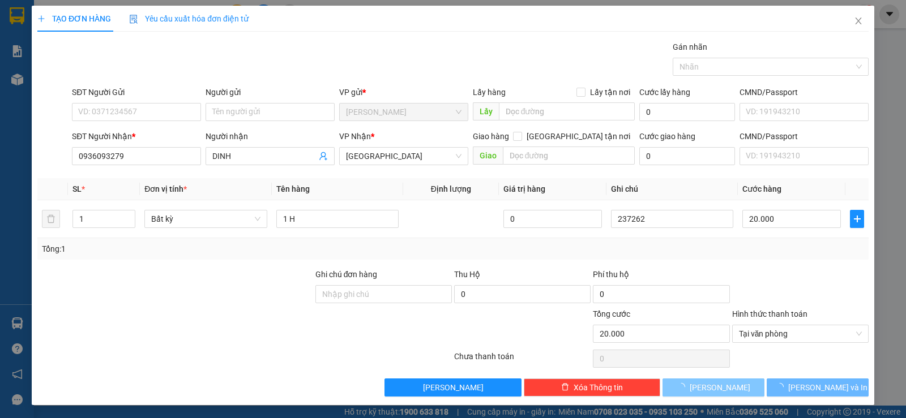
type input "0"
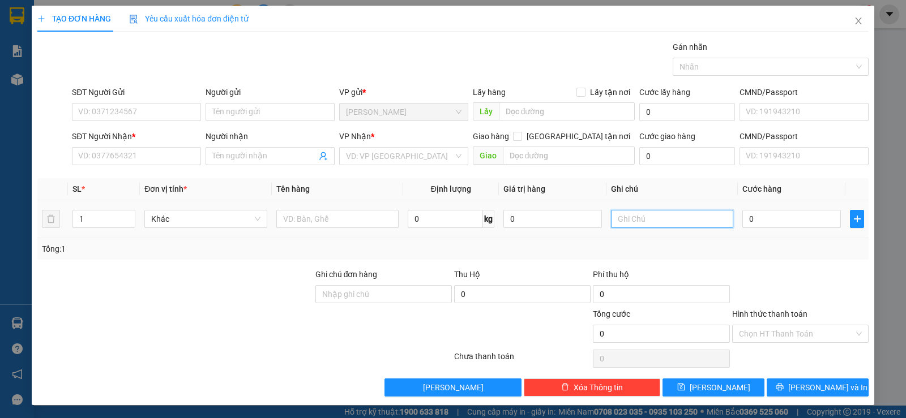
click at [657, 224] on input "text" at bounding box center [672, 219] width 122 height 18
type input "237263"
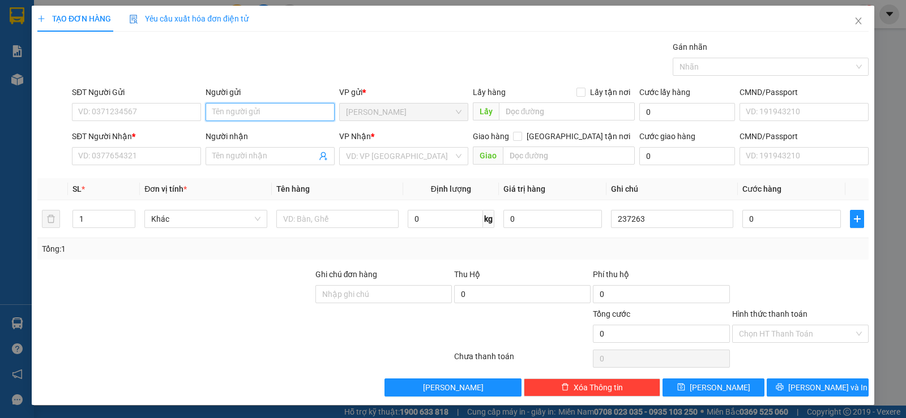
click at [236, 114] on input "Người gửi" at bounding box center [270, 112] width 129 height 18
type input "PHI"
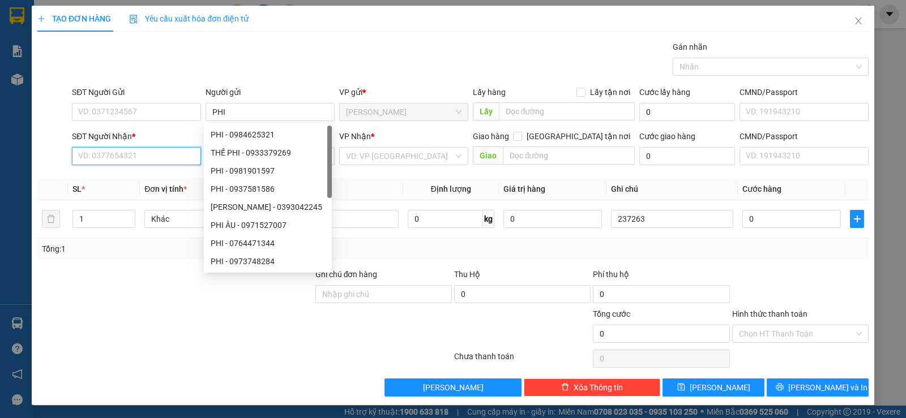
click at [100, 160] on input "SĐT Người Nhận *" at bounding box center [136, 156] width 129 height 18
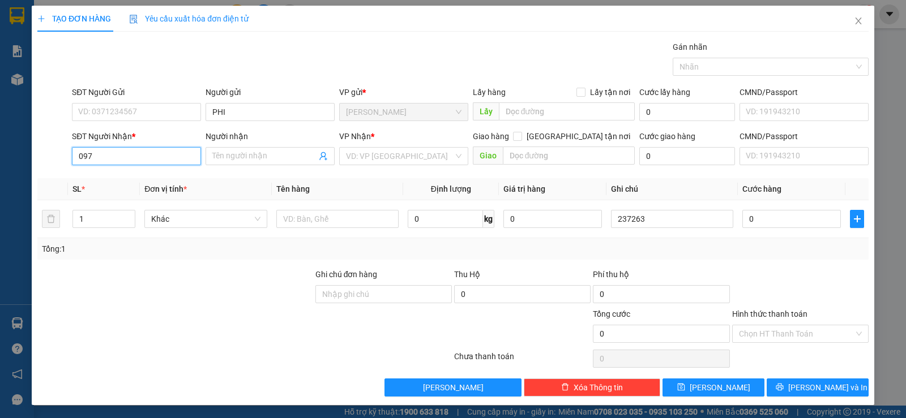
type input "0976"
